Goal: Book appointment/travel/reservation

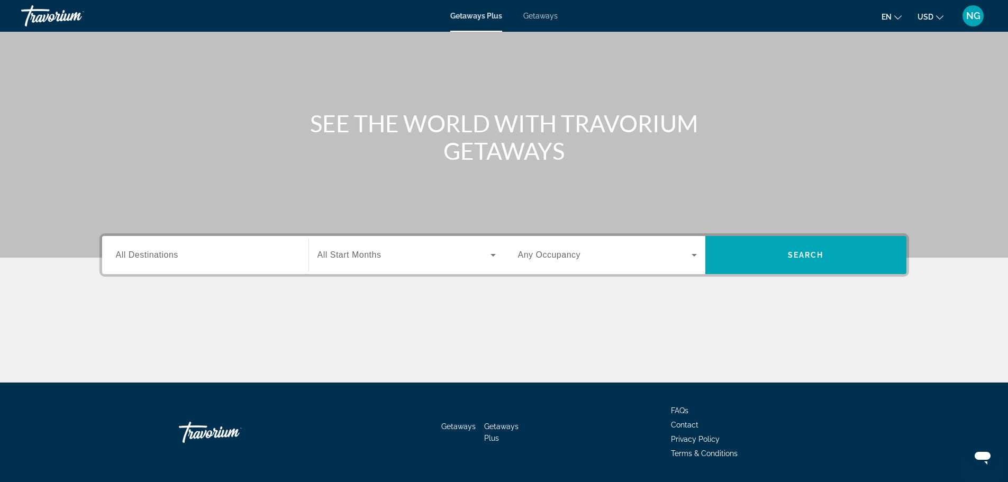
scroll to position [90, 0]
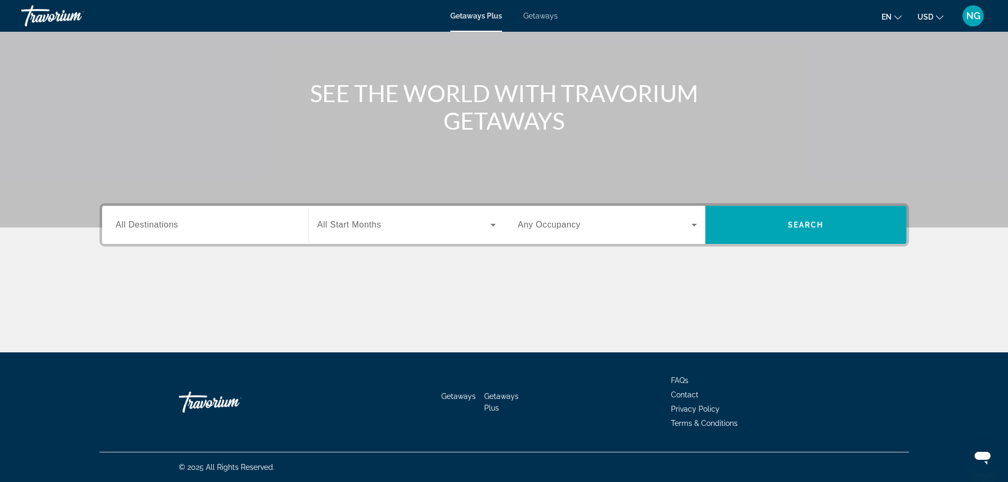
click at [175, 222] on span "All Destinations" at bounding box center [147, 224] width 62 height 9
click at [175, 222] on input "Destination All Destinations" at bounding box center [205, 225] width 179 height 13
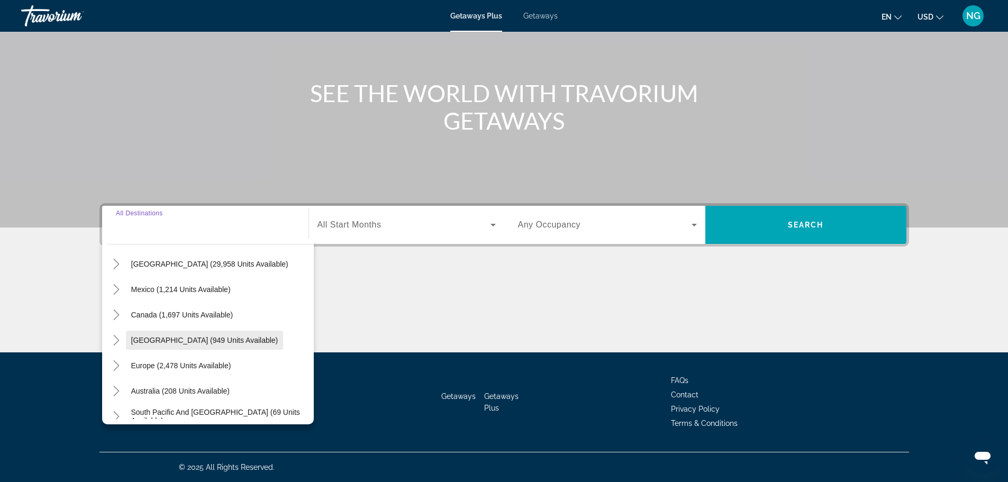
scroll to position [53, 0]
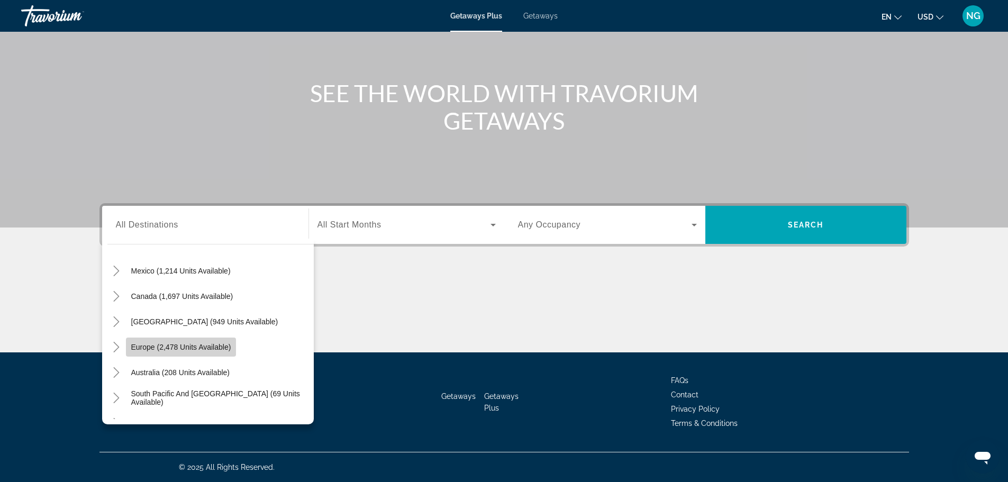
click at [206, 349] on span "Europe (2,478 units available)" at bounding box center [181, 347] width 100 height 8
type input "**********"
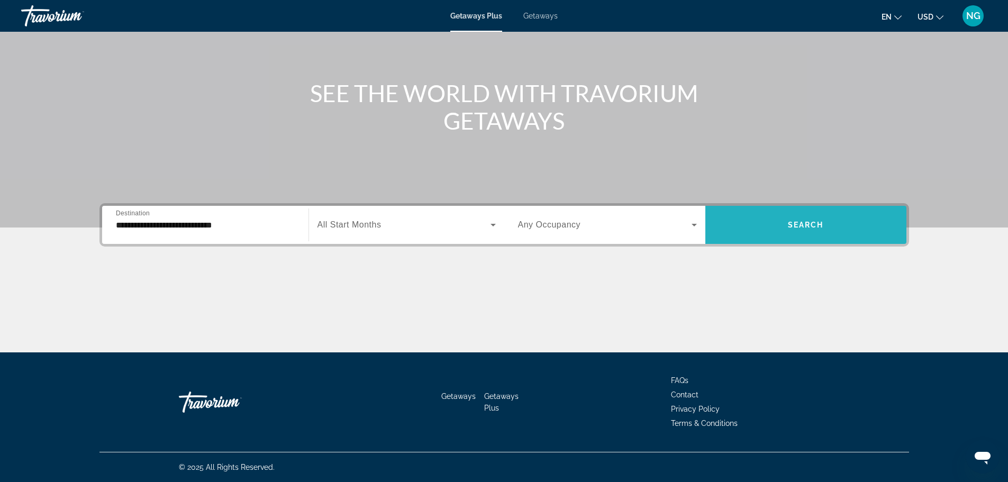
click at [841, 227] on span "Search widget" at bounding box center [805, 224] width 201 height 25
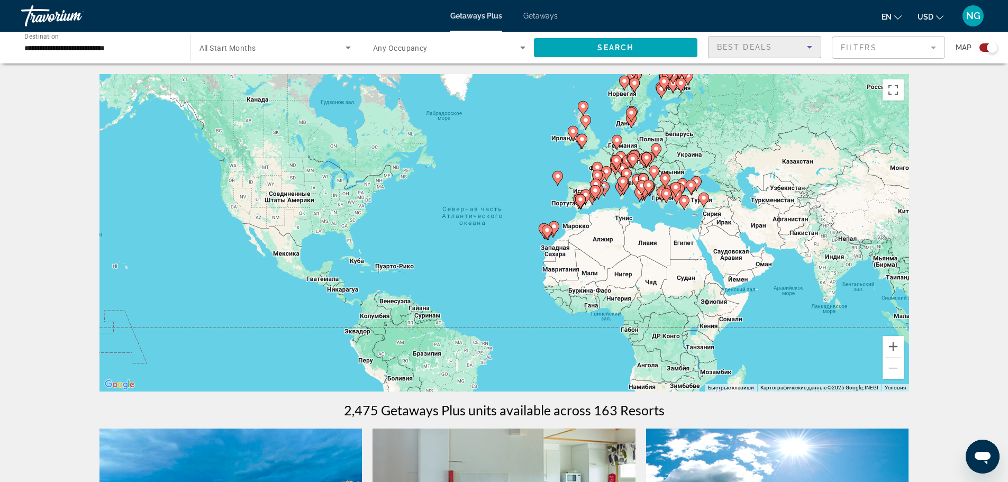
click at [814, 44] on icon "Sort by" at bounding box center [809, 47] width 13 height 13
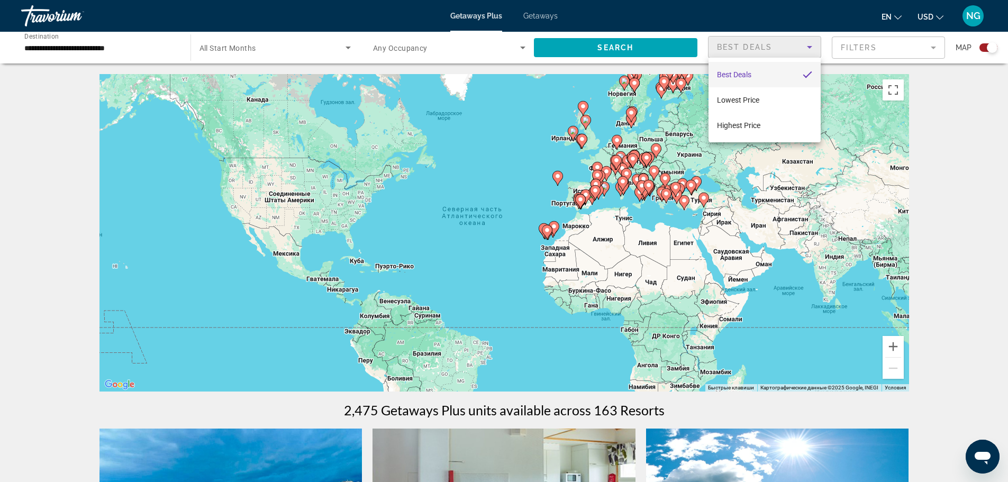
click at [659, 49] on div at bounding box center [504, 241] width 1008 height 482
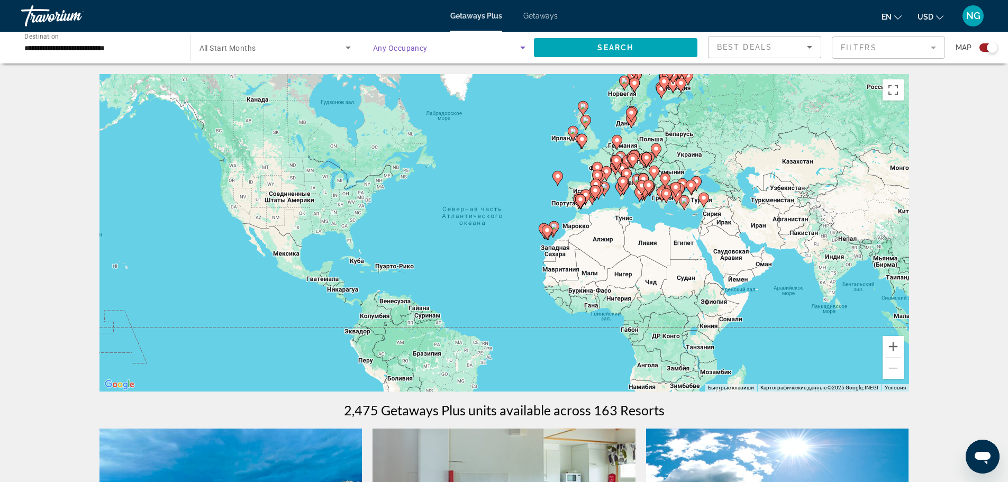
click at [519, 44] on icon "Search widget" at bounding box center [522, 47] width 13 height 13
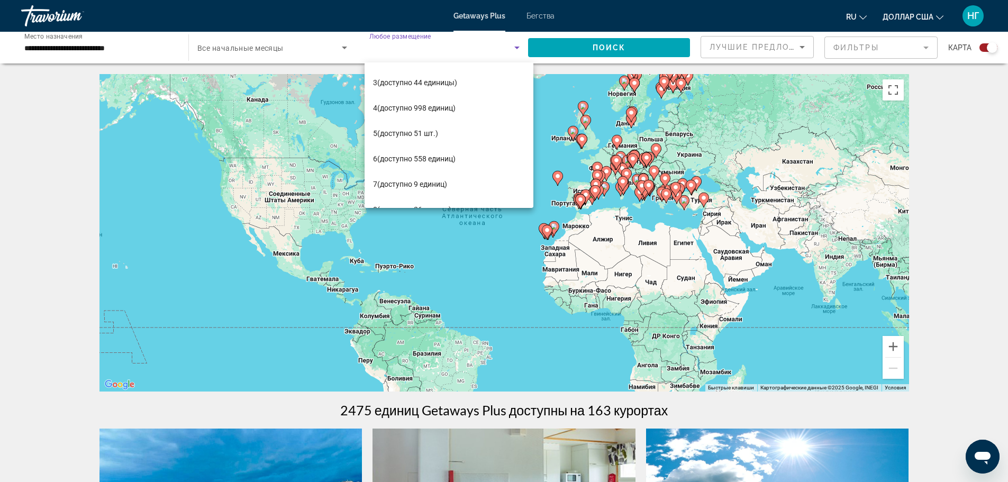
scroll to position [51, 0]
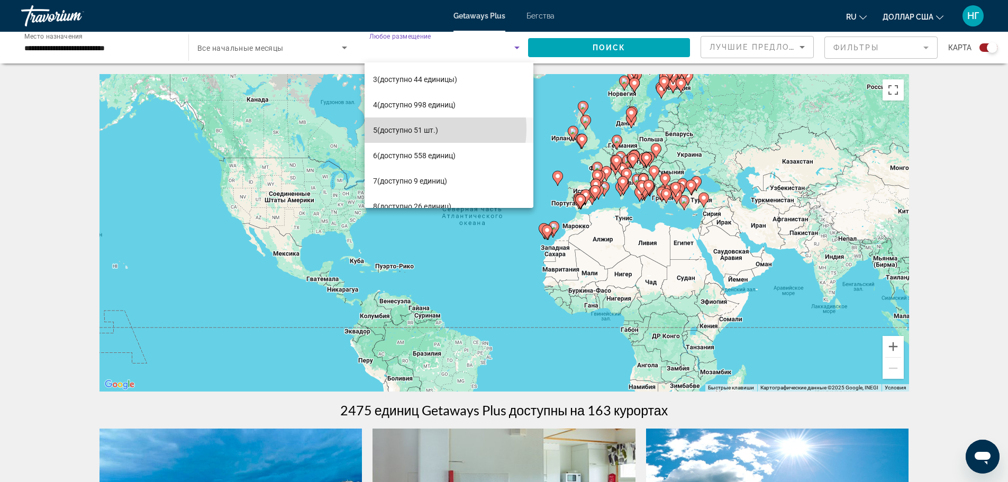
click at [418, 129] on font "(доступно 51 шт.)" at bounding box center [407, 130] width 61 height 8
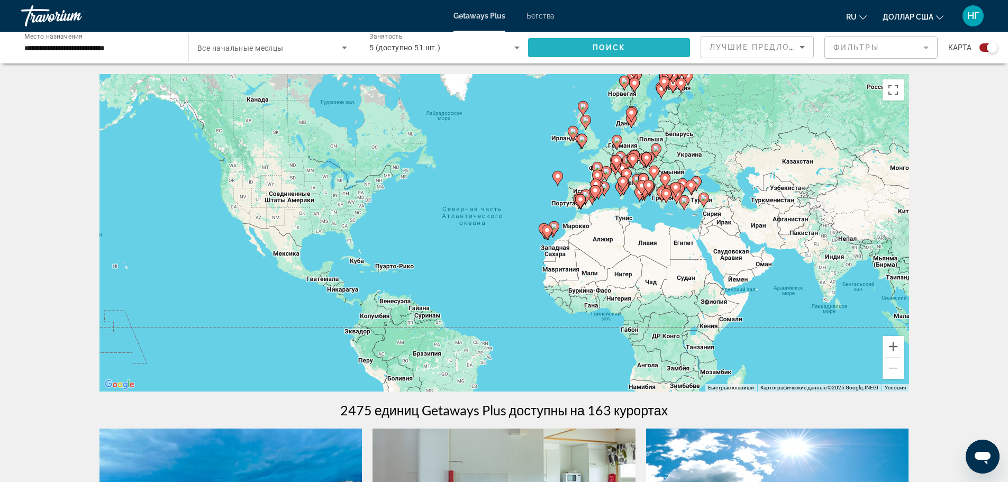
click at [580, 47] on span "Виджет поиска" at bounding box center [609, 47] width 162 height 25
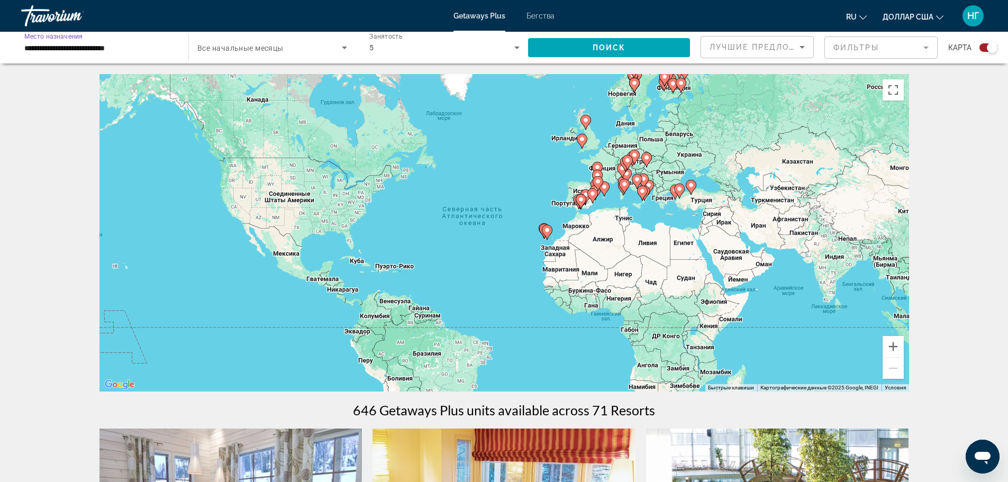
click at [166, 48] on input "**********" at bounding box center [99, 48] width 150 height 13
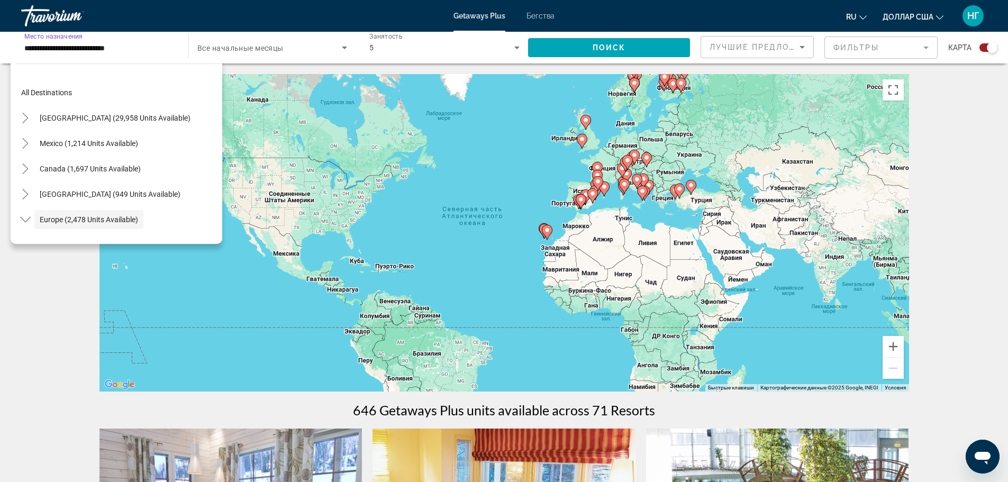
scroll to position [63, 0]
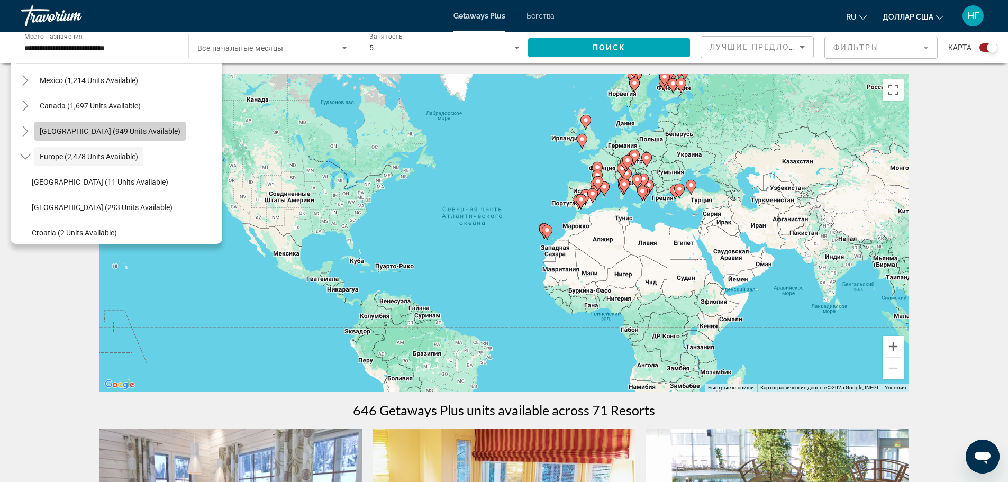
click at [186, 131] on span "Виджет поиска" at bounding box center [109, 130] width 151 height 25
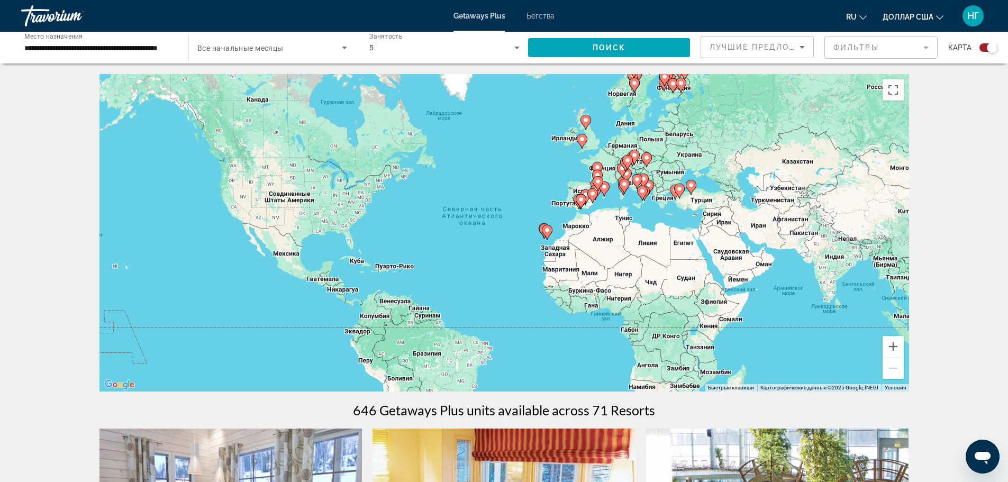
click at [183, 56] on div "Начальный месяц Все начальные месяцы" at bounding box center [269, 48] width 172 height 32
click at [342, 48] on icon "Виджет поиска" at bounding box center [344, 47] width 13 height 13
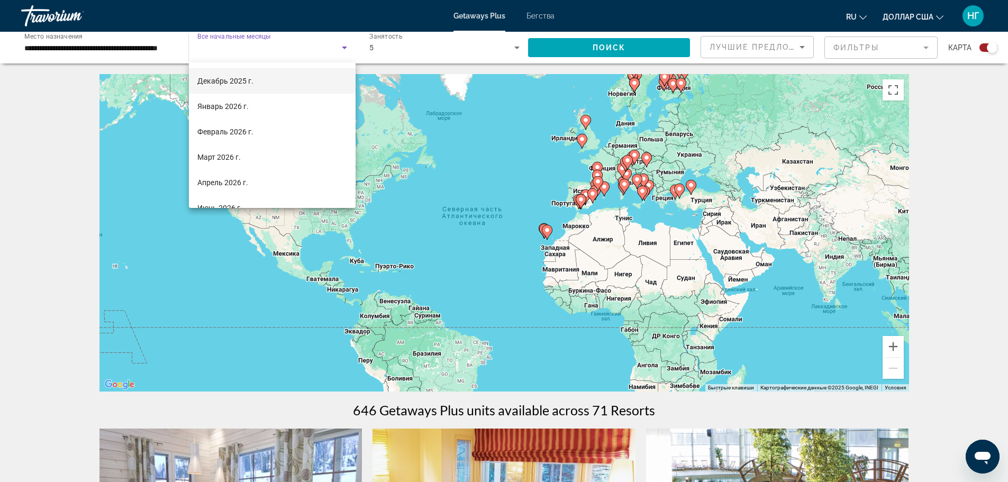
scroll to position [106, 0]
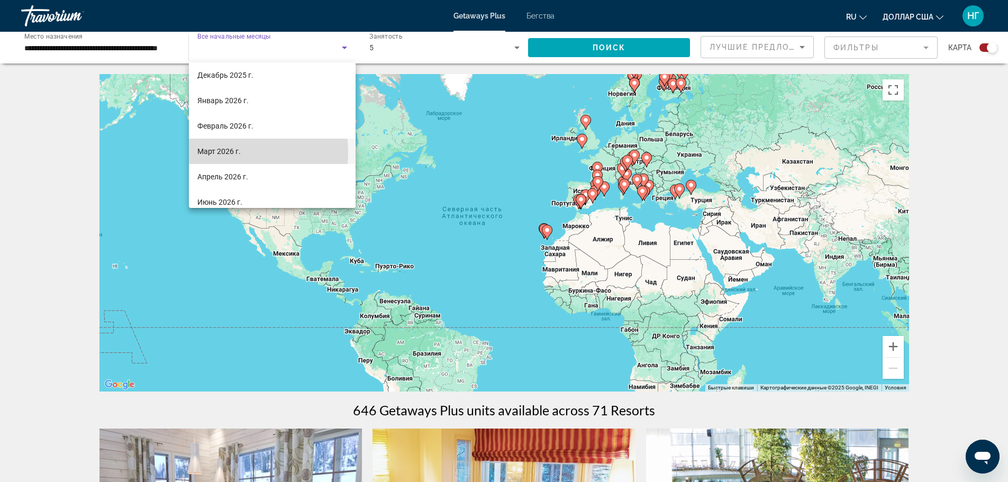
click at [219, 152] on font "Март 2026 г." at bounding box center [218, 151] width 43 height 8
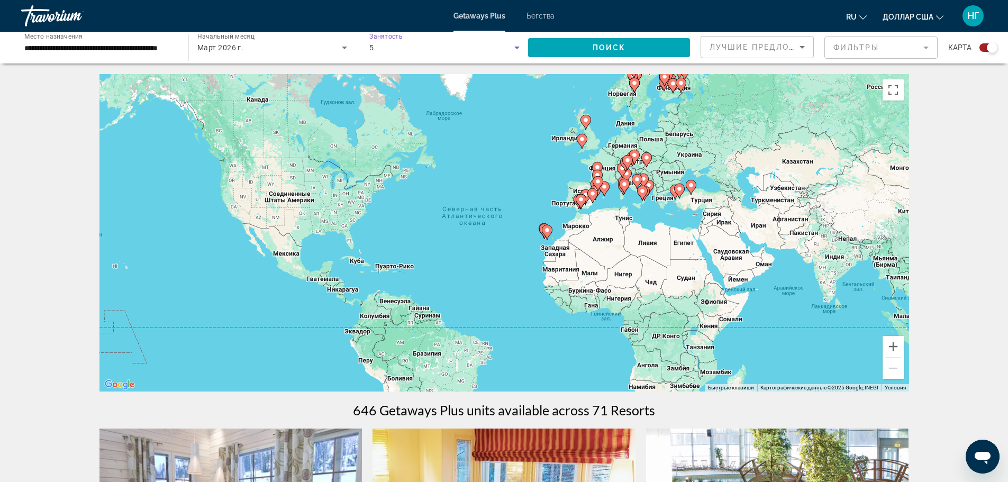
click at [513, 45] on icon "Виджет поиска" at bounding box center [516, 47] width 13 height 13
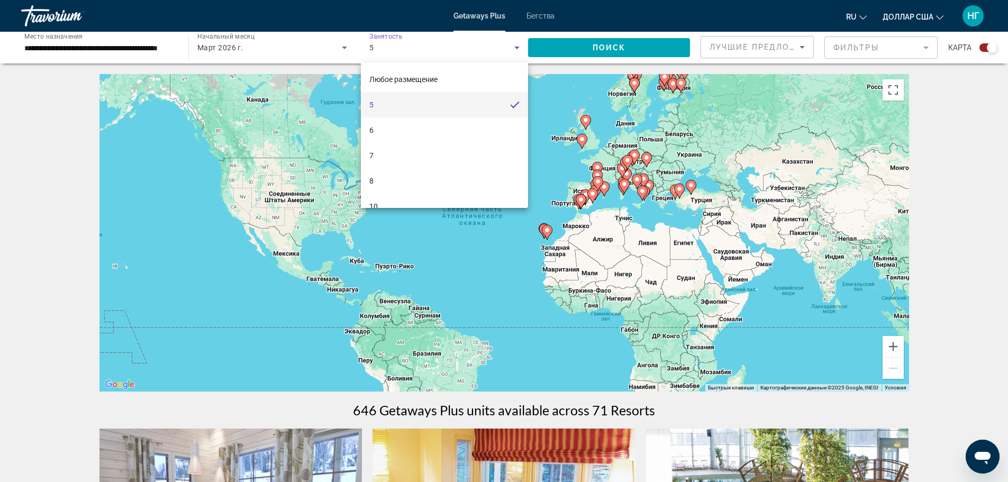
click at [163, 53] on div at bounding box center [504, 241] width 1008 height 482
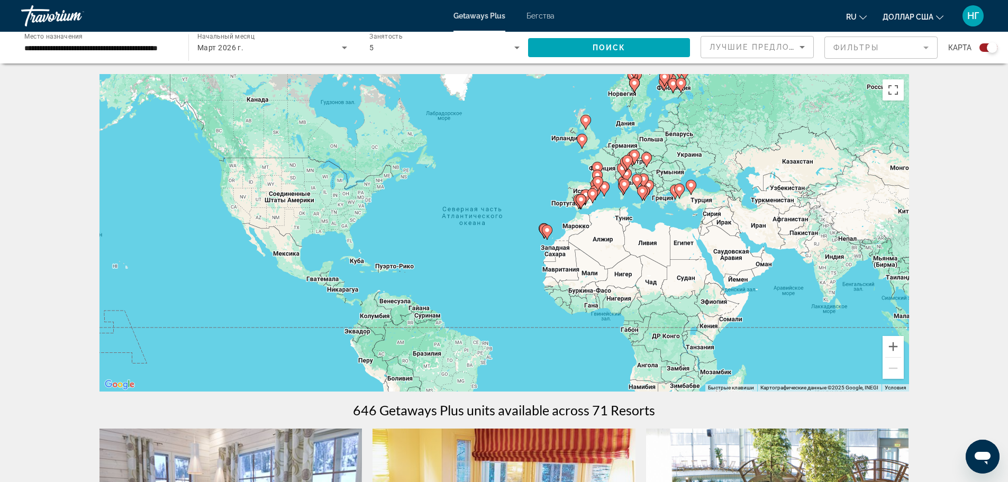
click at [105, 49] on input "**********" at bounding box center [99, 48] width 150 height 13
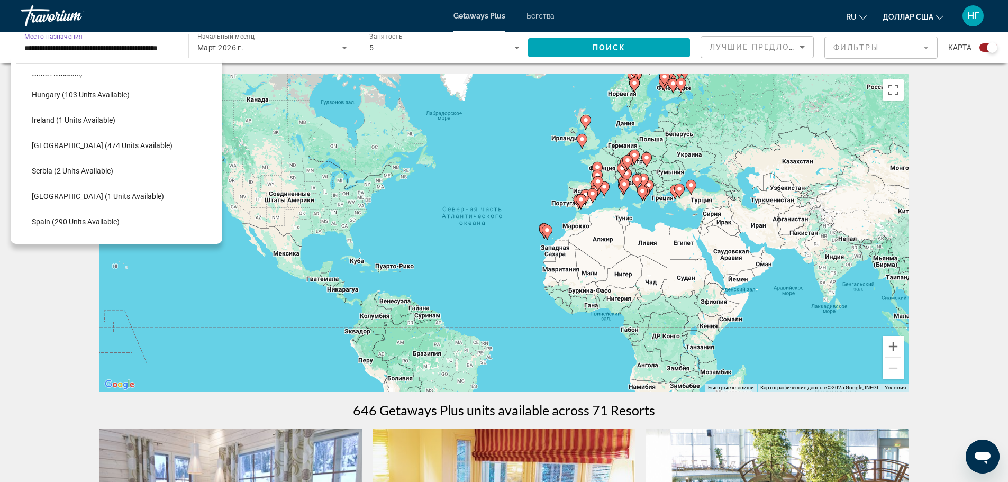
scroll to position [635, 0]
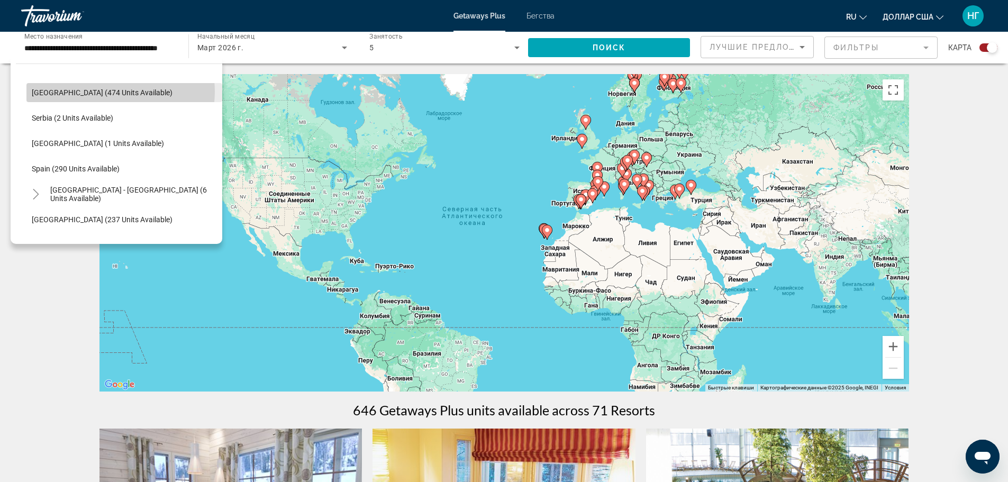
click at [105, 91] on span "[GEOGRAPHIC_DATA] (474 units available)" at bounding box center [102, 92] width 141 height 8
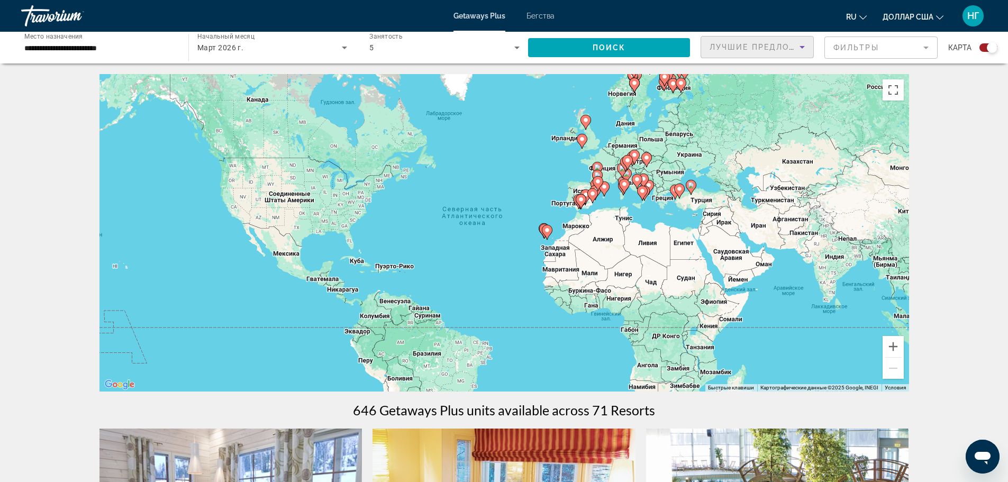
click at [803, 48] on icon "Сортировать по" at bounding box center [801, 47] width 13 height 13
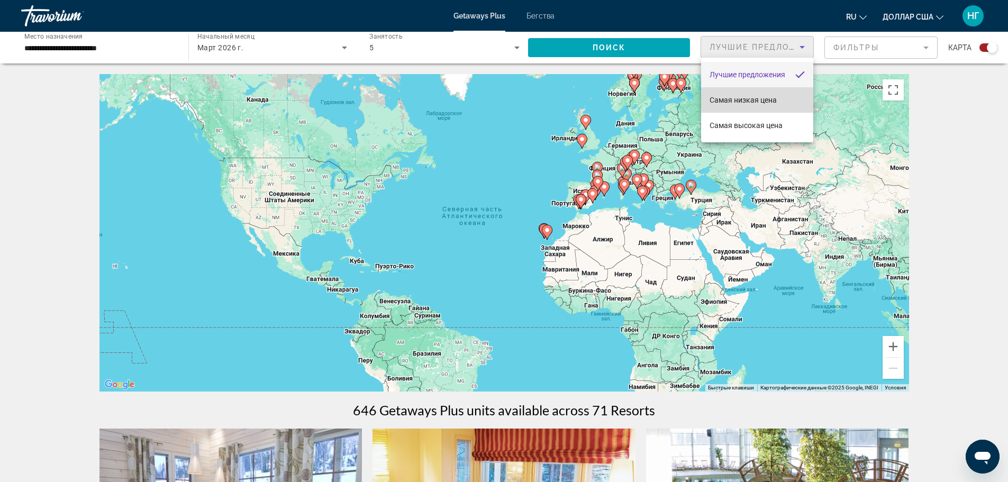
click at [773, 94] on span "Самая низкая цена" at bounding box center [742, 100] width 67 height 13
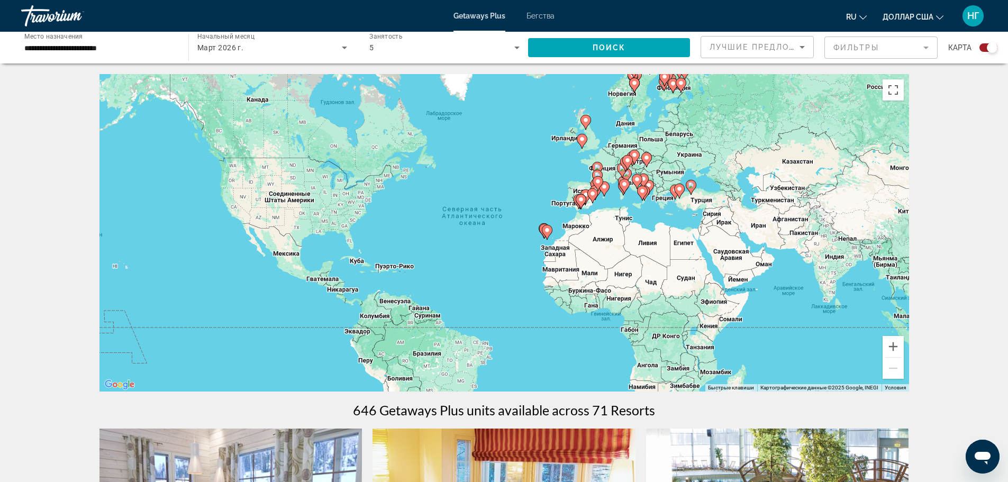
click at [929, 49] on mat-form-field "Фильтры" at bounding box center [880, 47] width 113 height 22
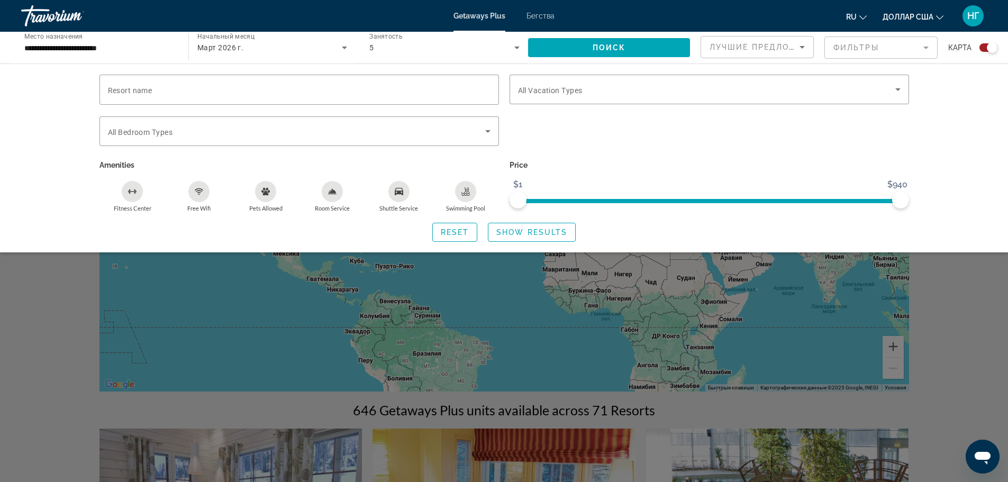
click at [925, 44] on mat-form-field "Фильтры" at bounding box center [880, 47] width 113 height 22
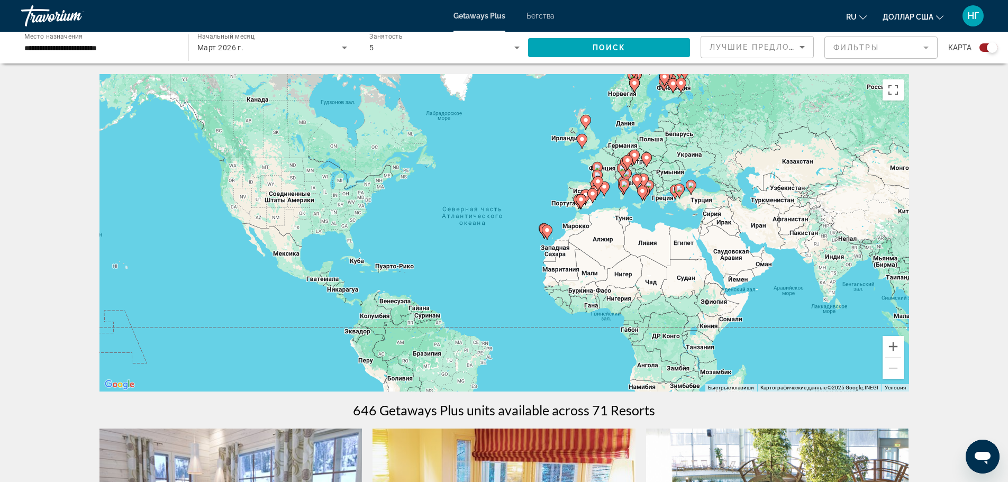
click at [925, 44] on mat-form-field "Фильтры" at bounding box center [880, 47] width 113 height 22
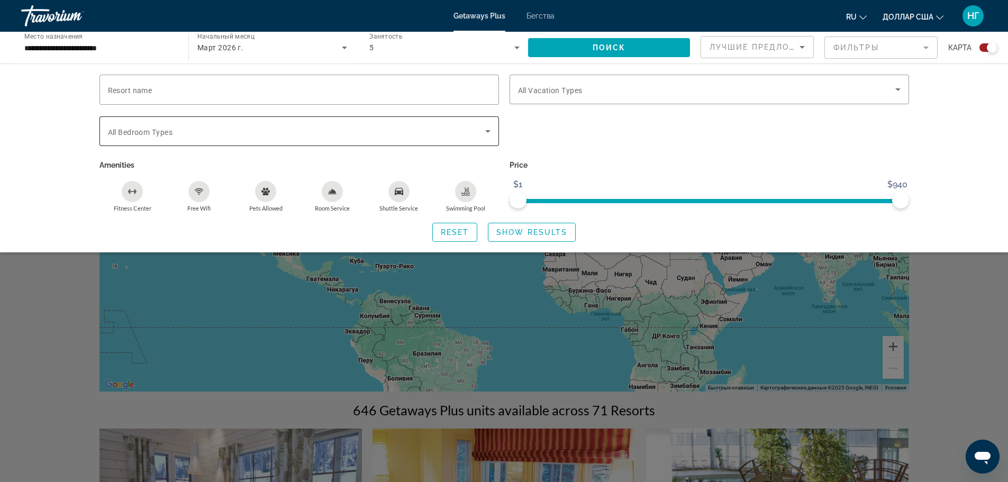
click at [487, 126] on icon "Виджет поиска" at bounding box center [487, 131] width 13 height 13
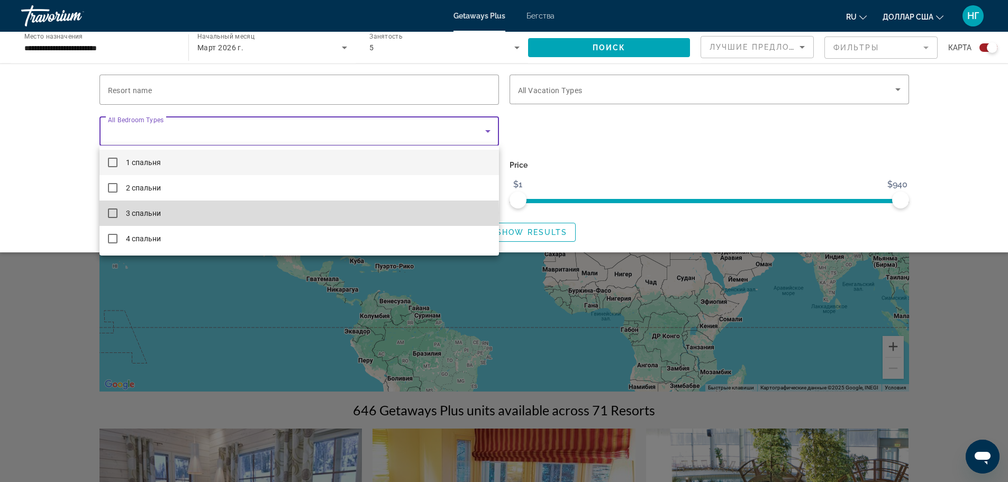
click at [117, 213] on mat-option "3 спальни" at bounding box center [298, 212] width 399 height 25
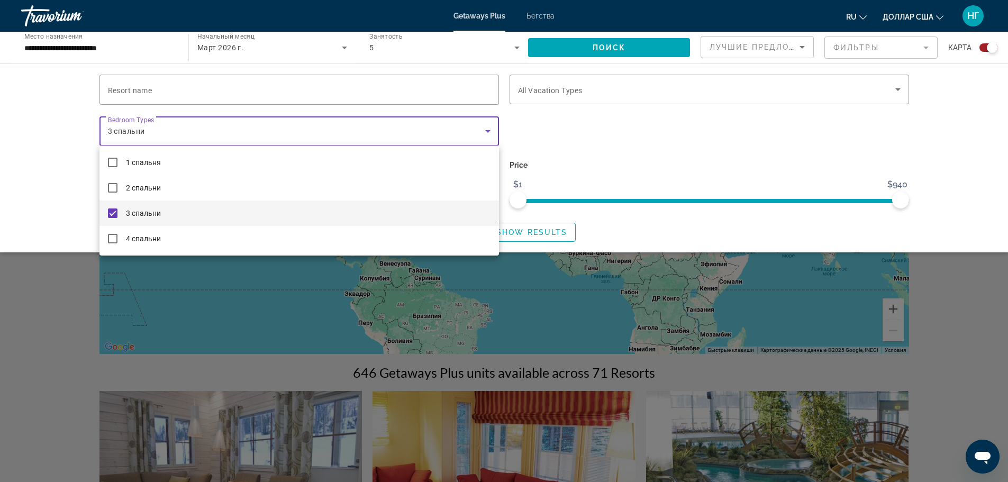
scroll to position [53, 0]
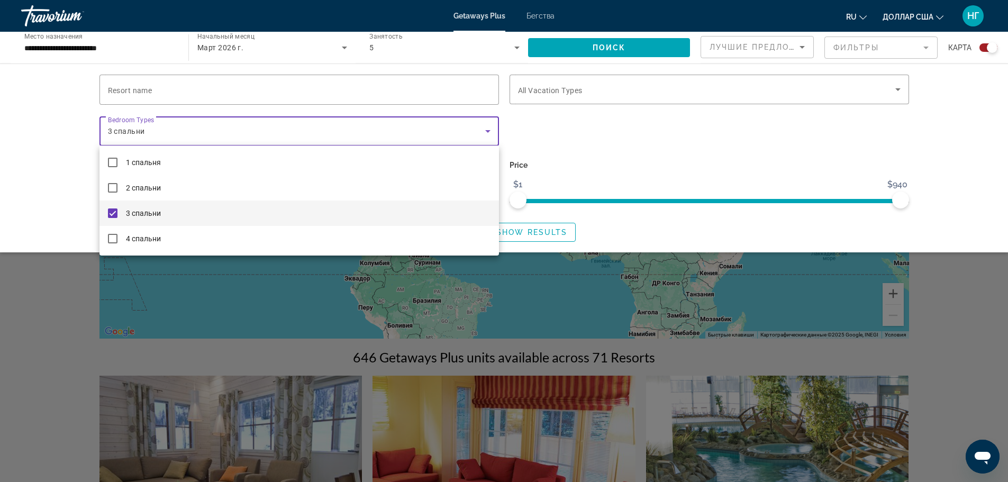
click at [691, 147] on div at bounding box center [504, 241] width 1008 height 482
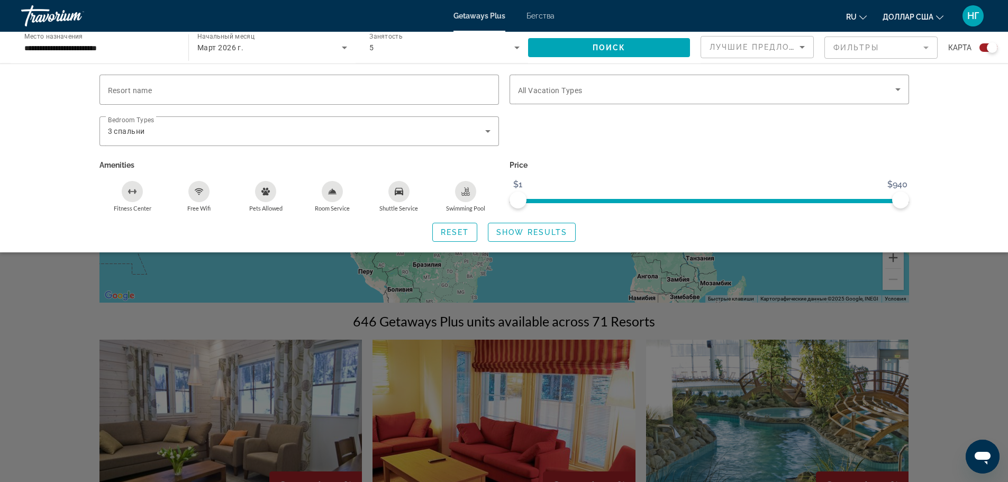
scroll to position [0, 0]
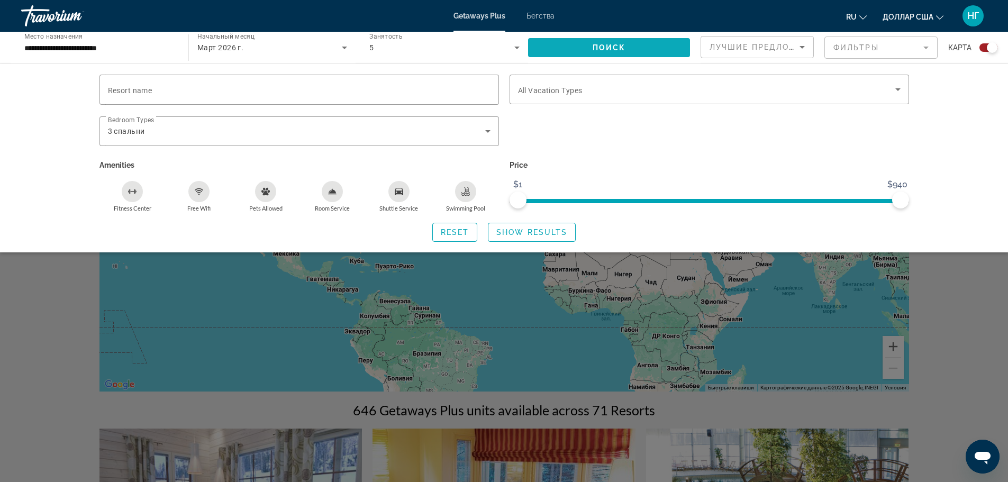
click at [579, 46] on span "Виджет поиска" at bounding box center [609, 47] width 162 height 25
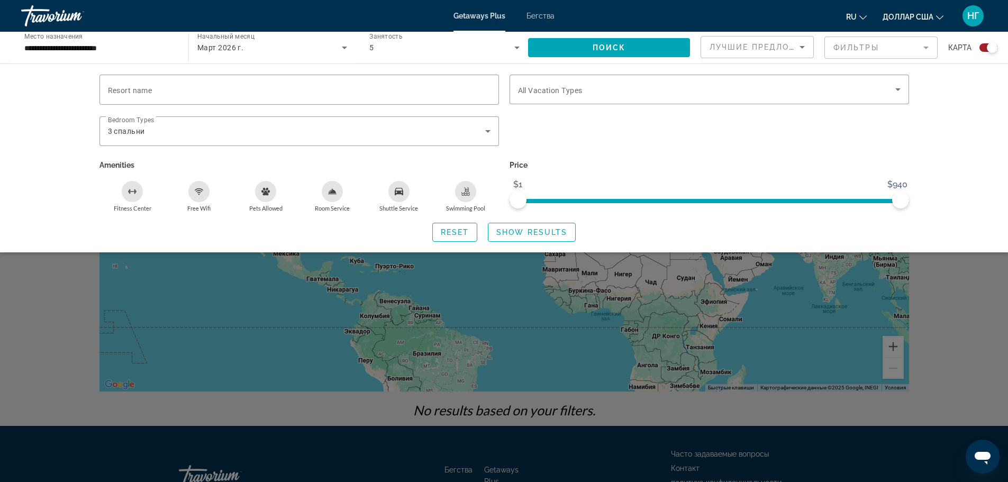
click at [709, 144] on div "Виджет поиска" at bounding box center [709, 136] width 410 height 41
click at [988, 117] on div "Resort name Vacation Types All Vacation Types Bedroom Types All Bedroom Types 3…" at bounding box center [504, 157] width 1008 height 189
click at [973, 127] on div "Resort name Vacation Types All Vacation Types Bedroom Types All Bedroom Types 3…" at bounding box center [504, 157] width 1008 height 189
click at [662, 51] on span "Виджет поиска" at bounding box center [609, 47] width 162 height 25
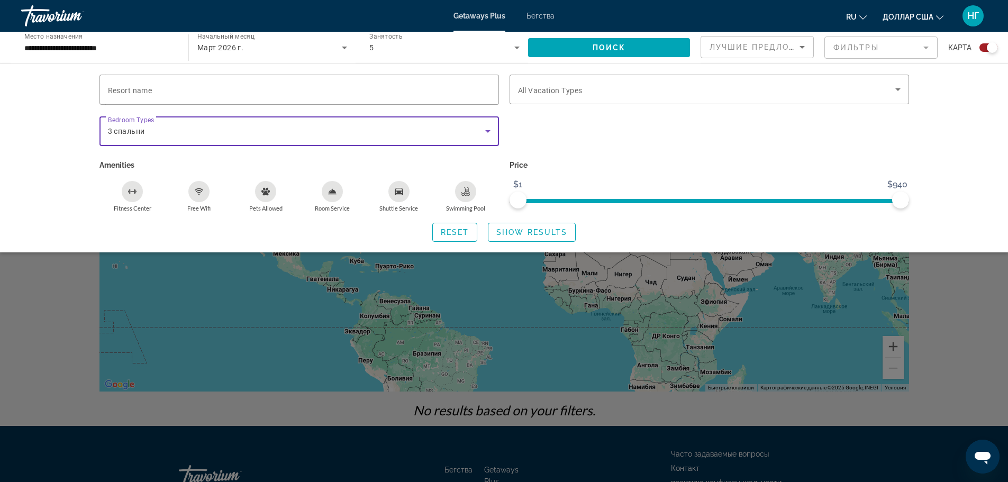
click at [488, 133] on icon "Виджет поиска" at bounding box center [487, 131] width 13 height 13
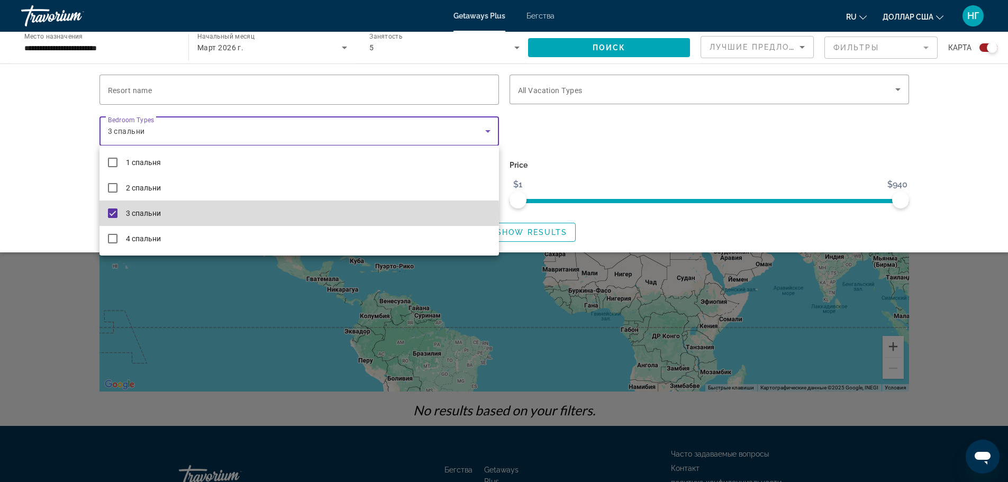
click at [109, 212] on mat-pseudo-checkbox at bounding box center [113, 213] width 10 height 10
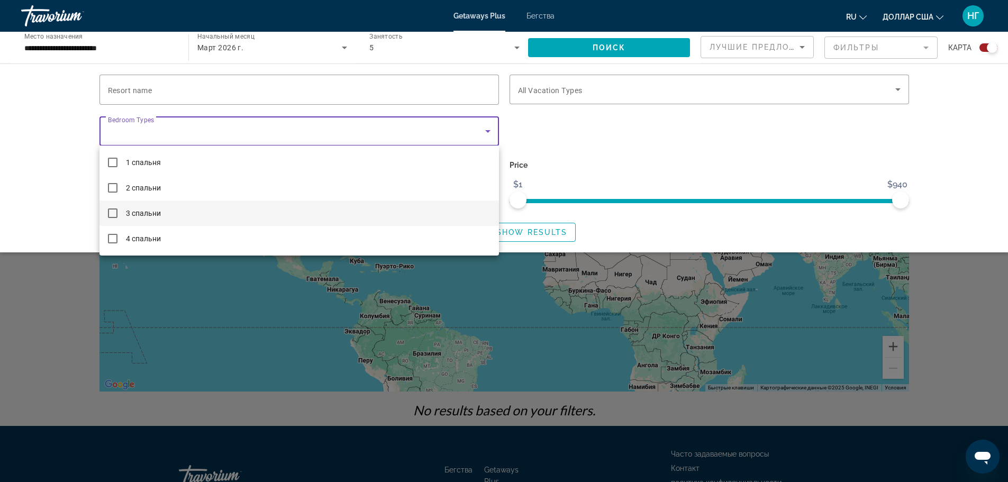
click at [574, 147] on div at bounding box center [504, 241] width 1008 height 482
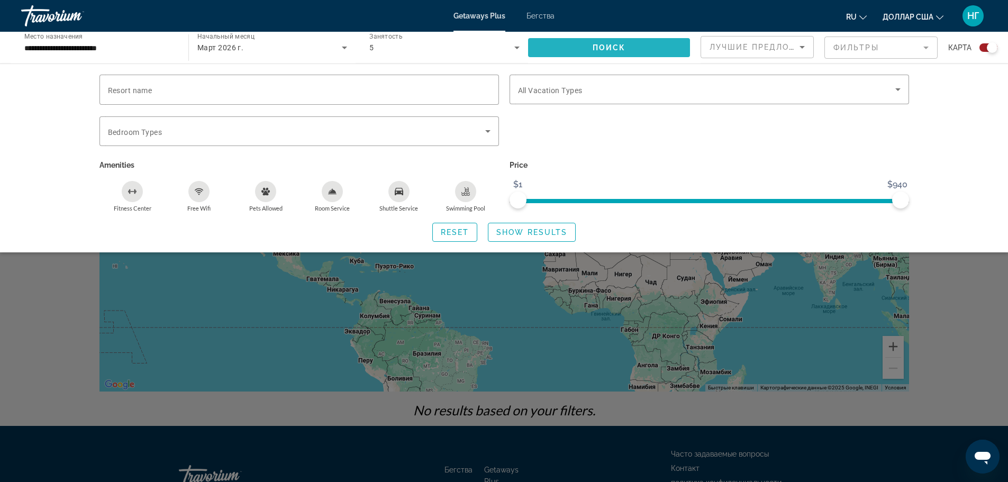
click at [554, 42] on span "Виджет поиска" at bounding box center [609, 47] width 162 height 25
click at [149, 49] on input "**********" at bounding box center [99, 48] width 150 height 13
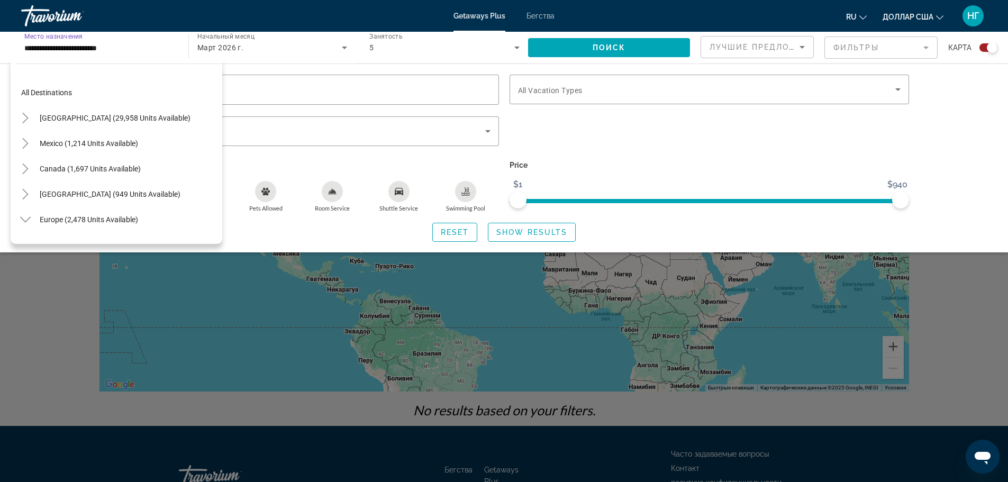
scroll to position [342, 0]
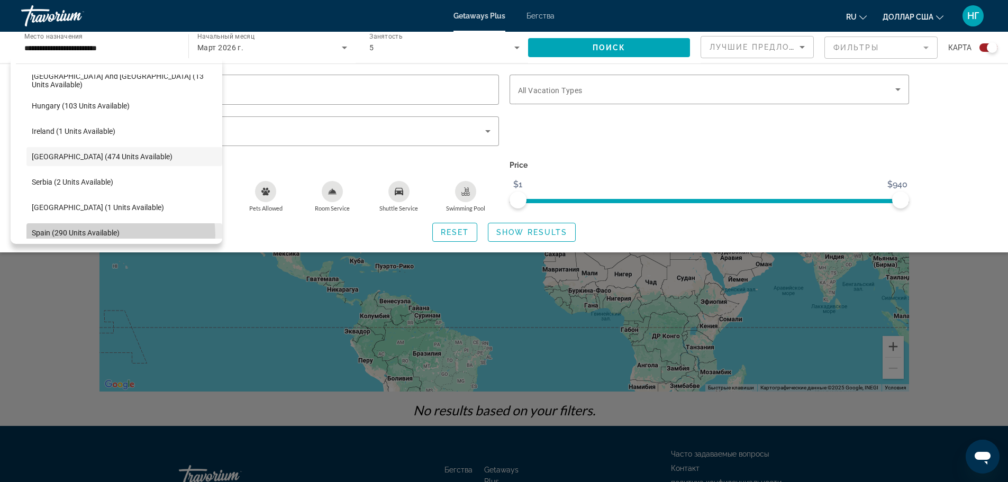
click at [121, 235] on span "Виджет поиска" at bounding box center [124, 232] width 196 height 25
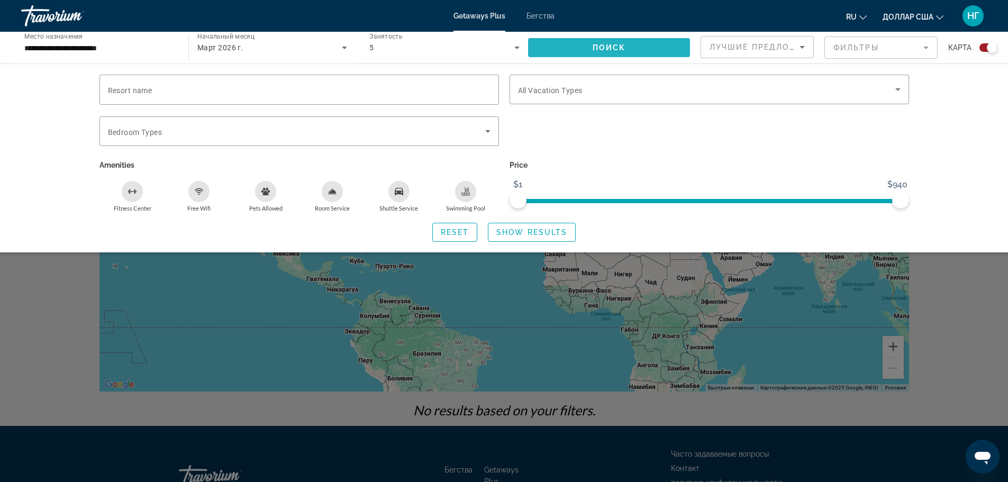
click at [654, 47] on span "Виджет поиска" at bounding box center [609, 47] width 162 height 25
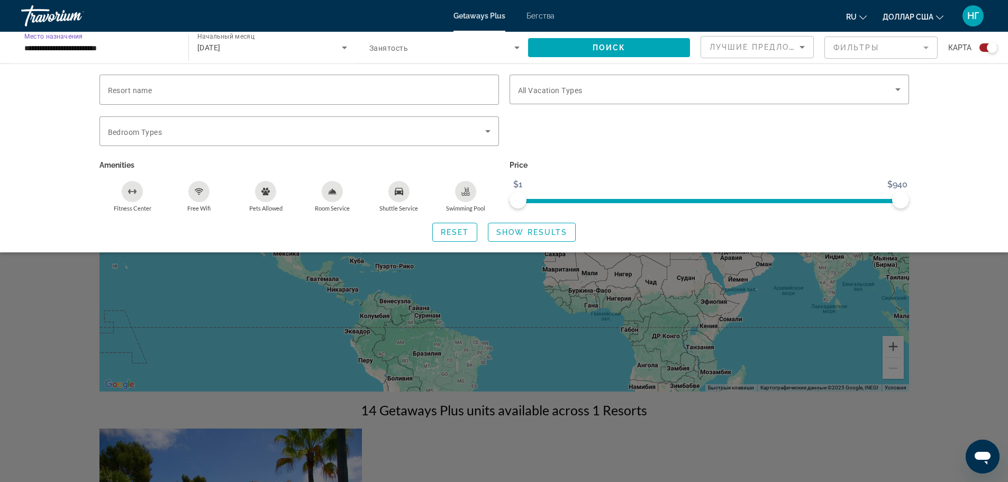
click at [154, 48] on input "**********" at bounding box center [99, 48] width 150 height 13
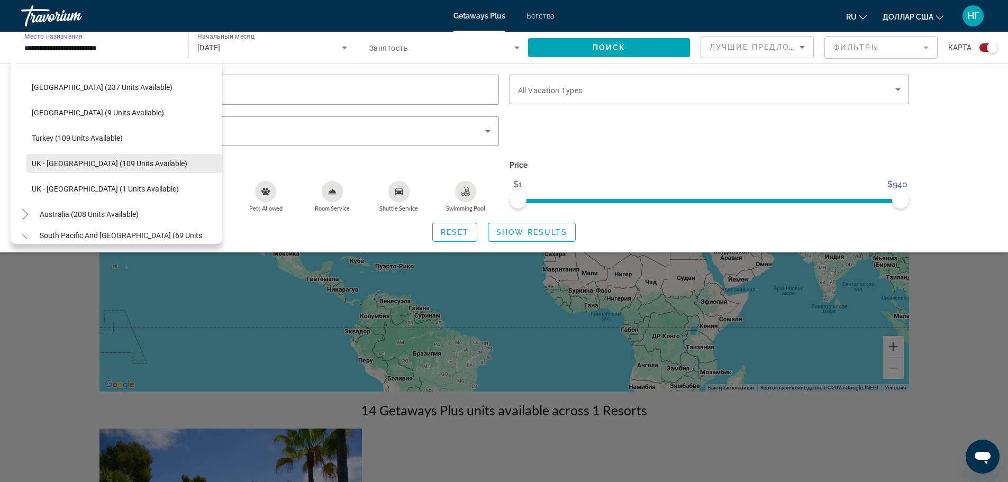
scroll to position [524, 0]
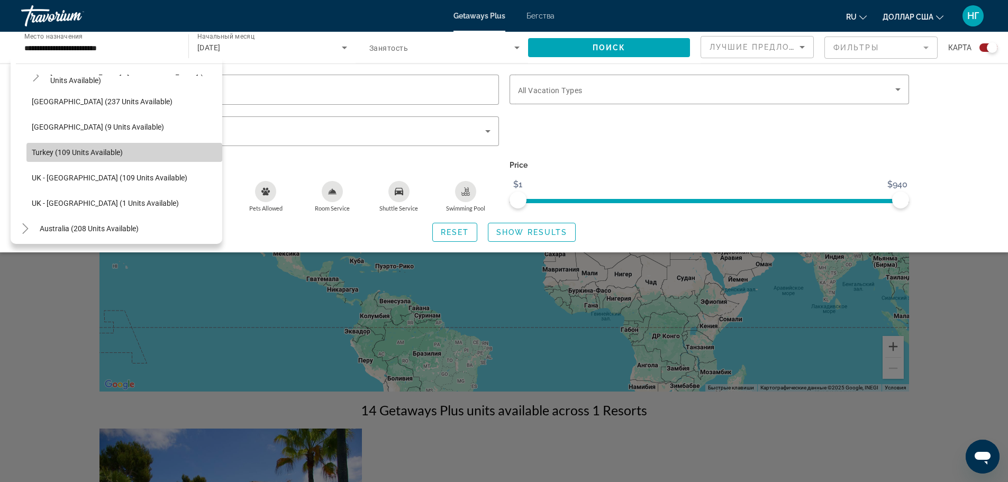
click at [160, 157] on span "Виджет поиска" at bounding box center [124, 152] width 196 height 25
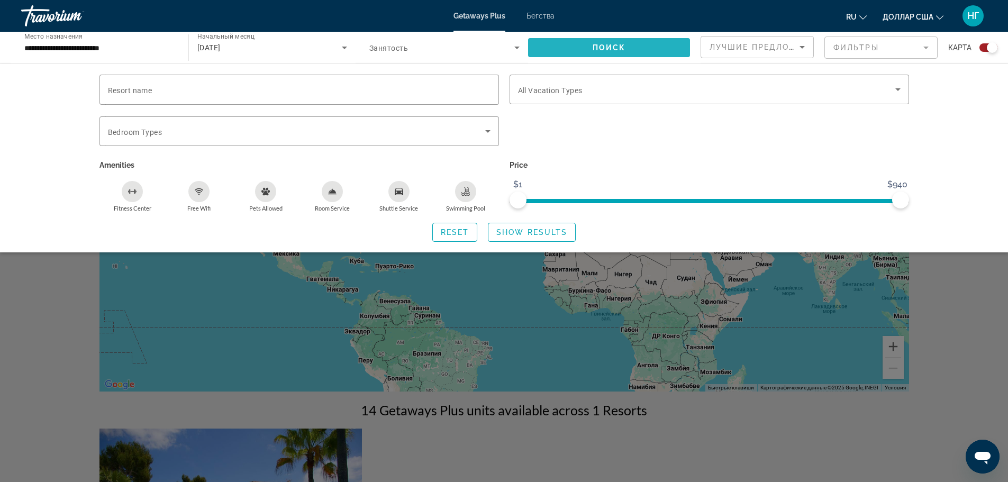
click at [570, 43] on span "Виджет поиска" at bounding box center [609, 47] width 162 height 25
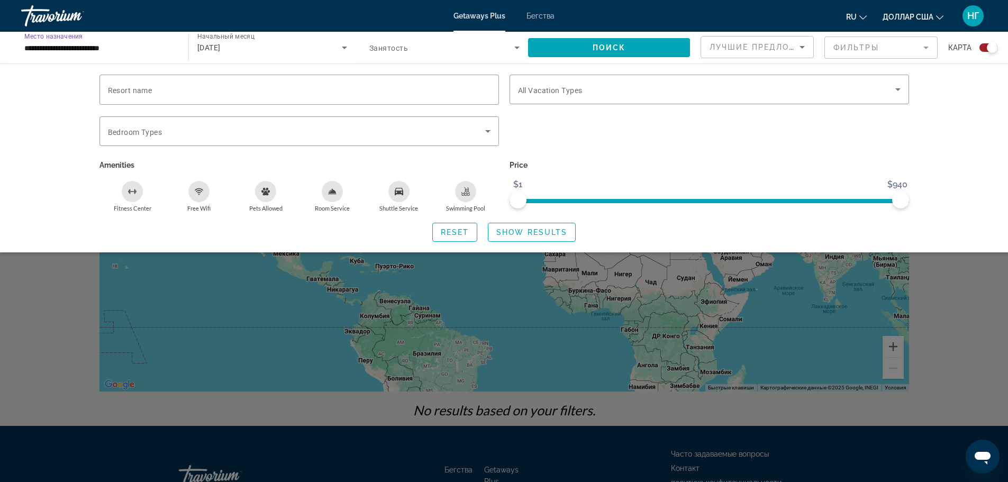
click at [138, 53] on input "**********" at bounding box center [99, 48] width 150 height 13
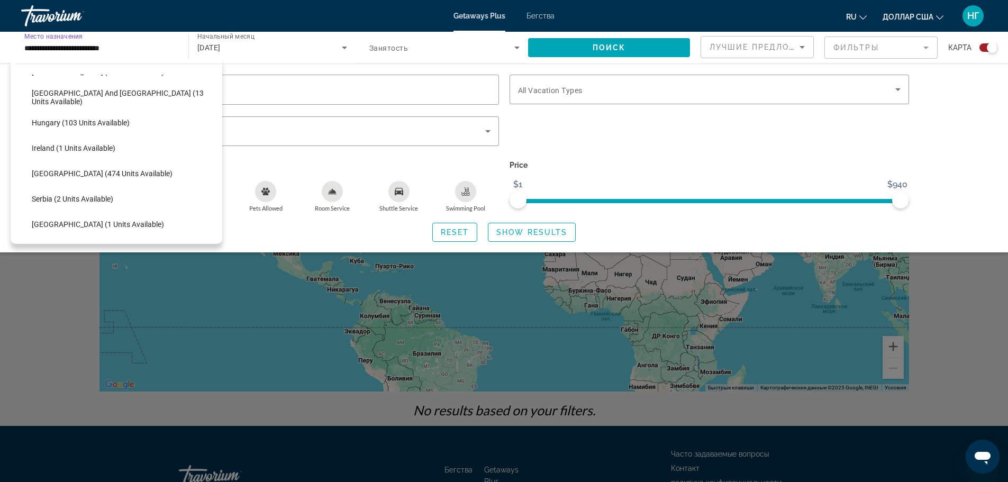
scroll to position [309, 0]
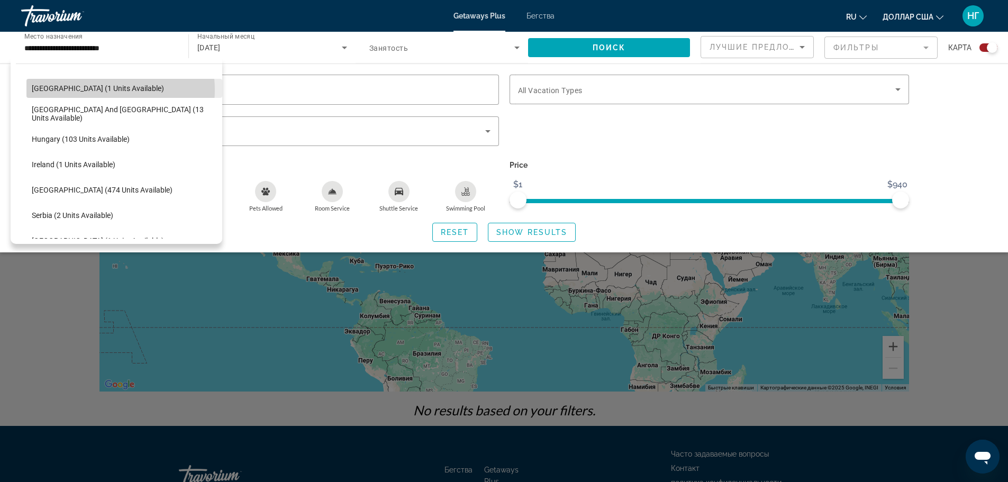
click at [106, 90] on span "[GEOGRAPHIC_DATA] (1 units available)" at bounding box center [98, 88] width 132 height 8
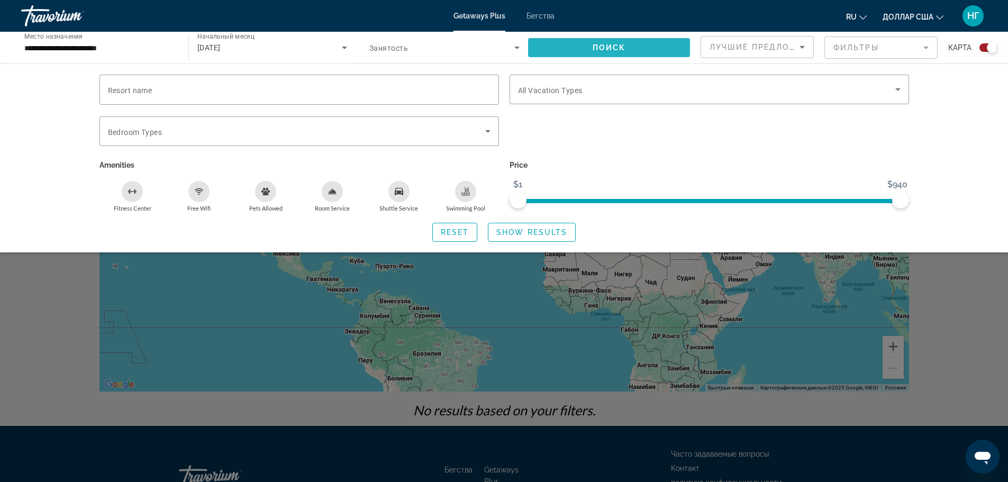
click at [616, 47] on font "Поиск" at bounding box center [608, 47] width 33 height 8
click at [125, 47] on input "**********" at bounding box center [99, 48] width 150 height 13
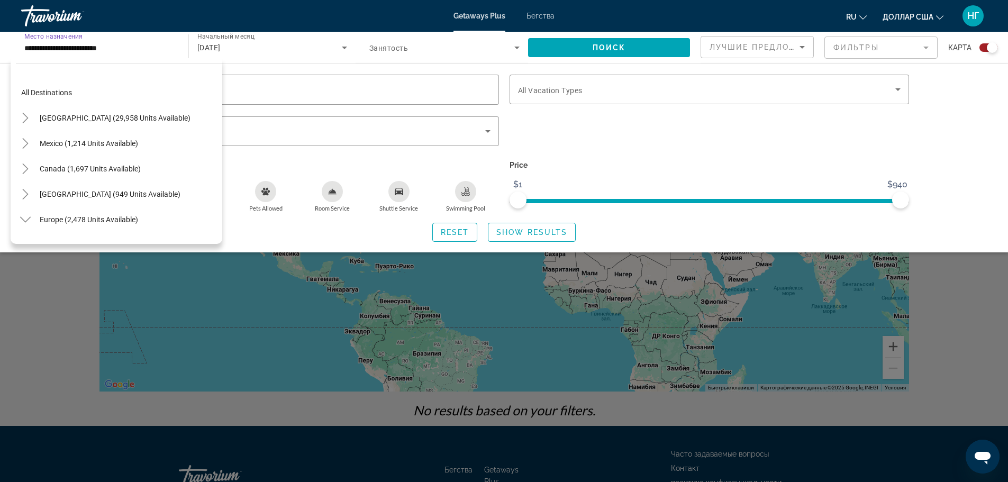
scroll to position [241, 0]
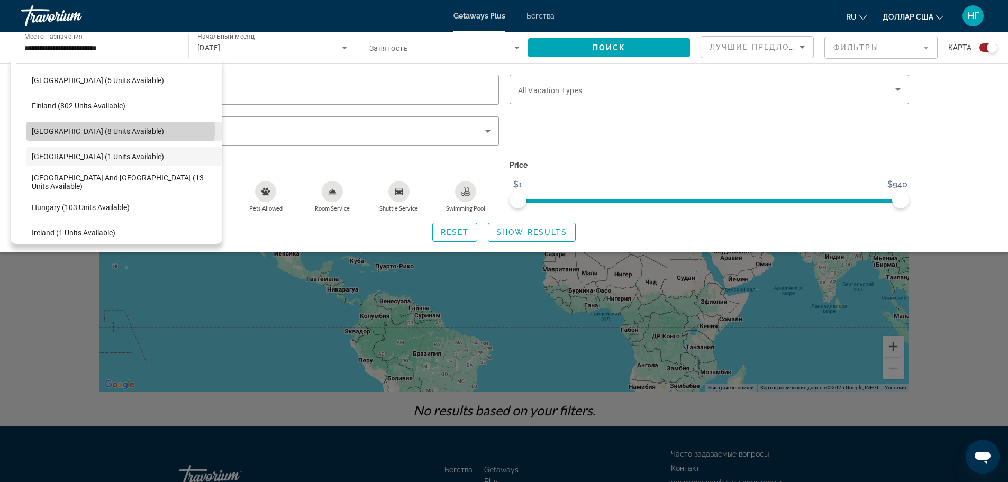
click at [104, 130] on span "[GEOGRAPHIC_DATA] (8 units available)" at bounding box center [98, 131] width 132 height 8
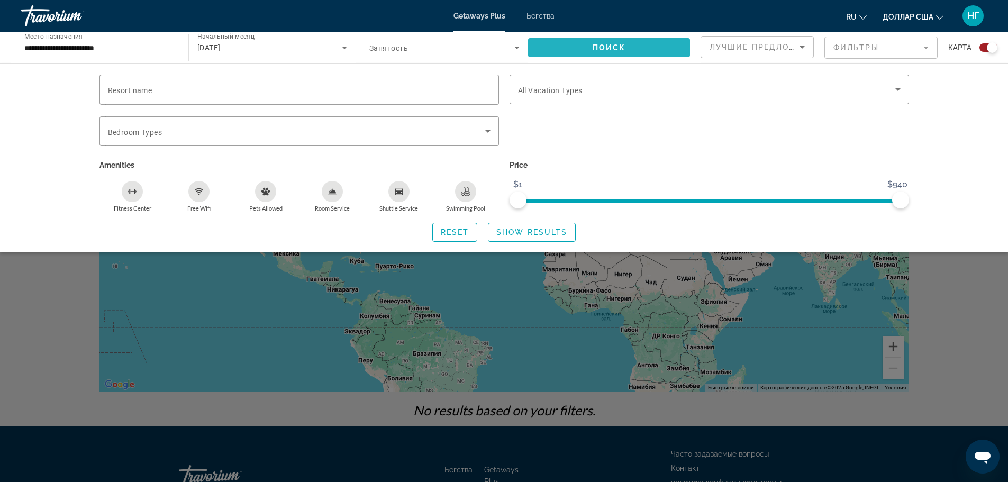
click at [643, 41] on span "Виджет поиска" at bounding box center [609, 47] width 162 height 25
click at [142, 47] on input "**********" at bounding box center [99, 48] width 150 height 13
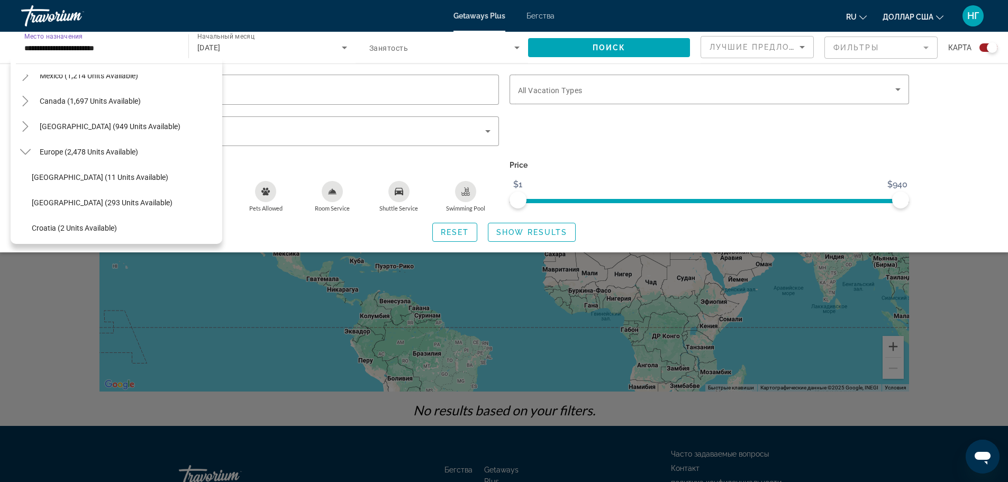
scroll to position [57, 0]
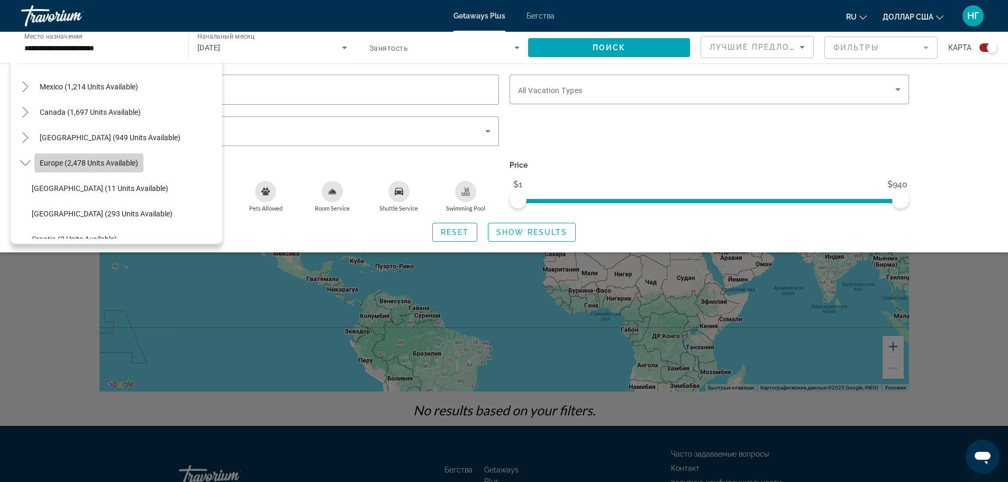
click at [123, 160] on span "Europe (2,478 units available)" at bounding box center [89, 163] width 98 height 8
type input "**********"
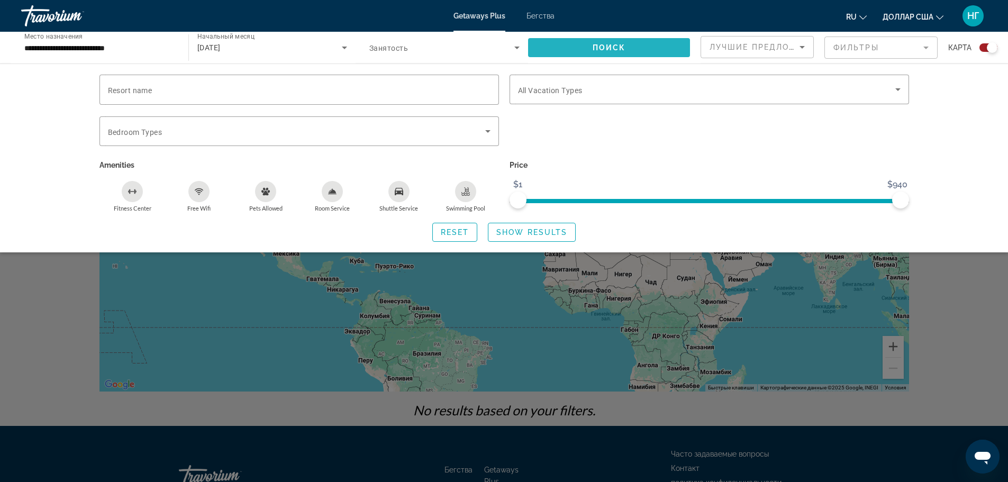
click at [579, 38] on span "Виджет поиска" at bounding box center [609, 47] width 162 height 25
